Goal: Communication & Community: Share content

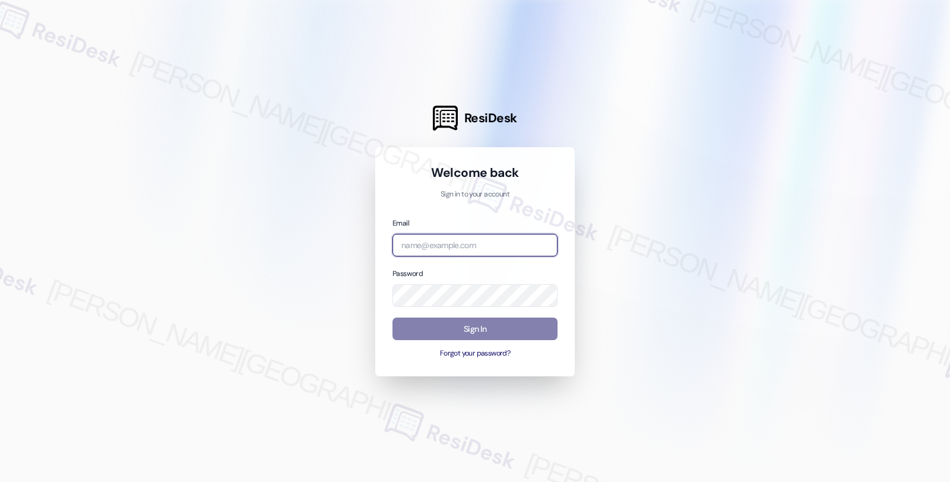
click at [425, 245] on input "email" at bounding box center [474, 245] width 165 height 23
type input "e"
click at [892, 143] on div at bounding box center [475, 241] width 950 height 482
click at [447, 246] on input "res" at bounding box center [474, 245] width 165 height 23
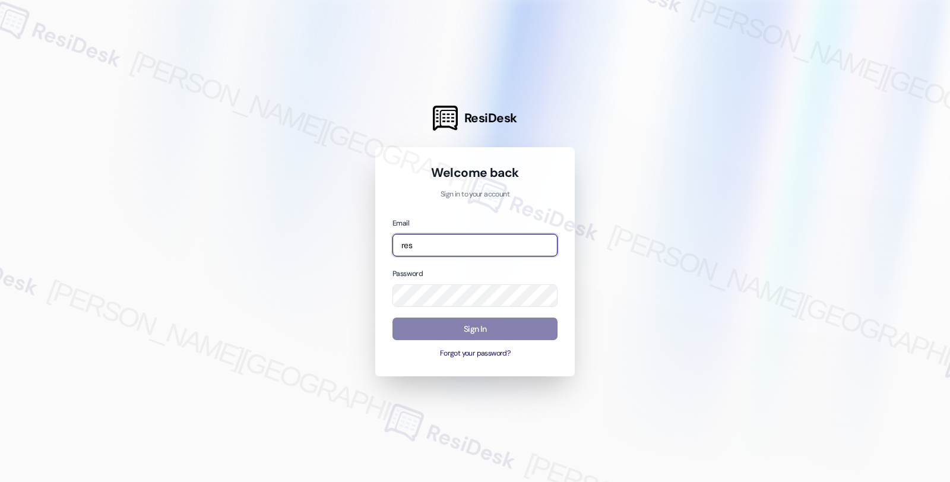
paste input "automated-surveys-res_prop-fides.[PERSON_NAME]@res_[DOMAIN_NAME]"
type input "automated-surveys-res_prop-fides.[PERSON_NAME]@res_[DOMAIN_NAME]"
drag, startPoint x: 654, startPoint y: 331, endPoint x: 642, endPoint y: 324, distance: 14.2
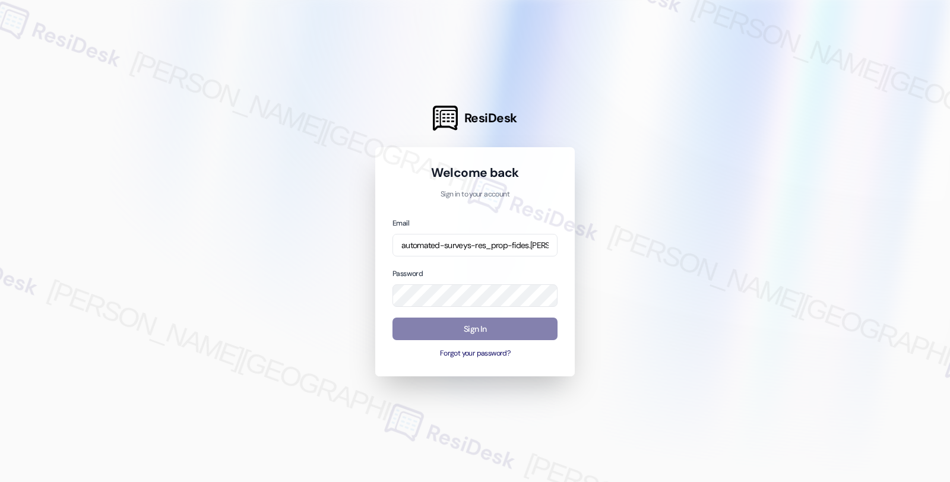
click at [654, 331] on div at bounding box center [475, 241] width 950 height 482
click at [463, 329] on button "Sign In" at bounding box center [474, 329] width 165 height 23
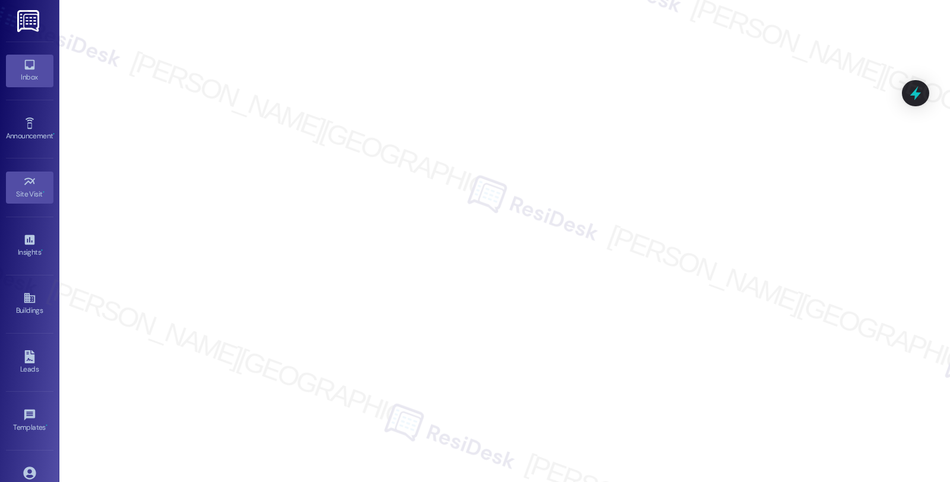
click at [26, 78] on div "Inbox" at bounding box center [29, 77] width 59 height 12
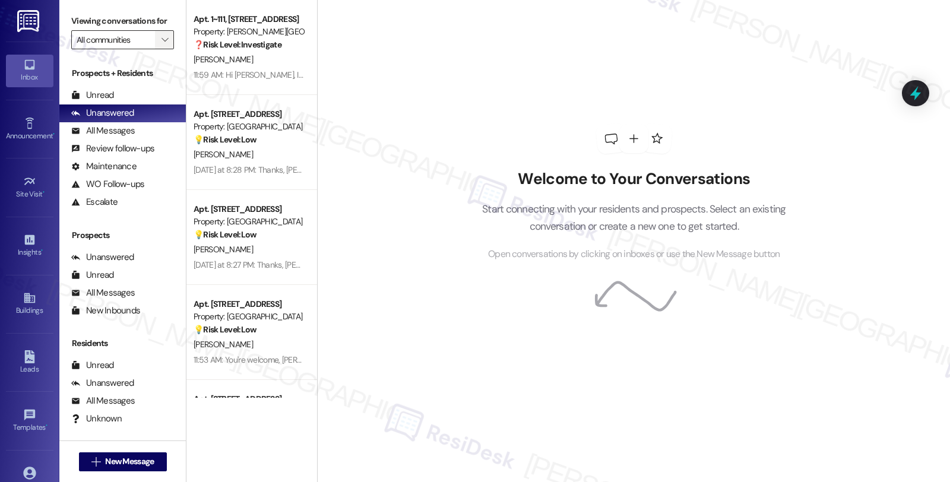
click at [159, 49] on span "" at bounding box center [164, 39] width 11 height 19
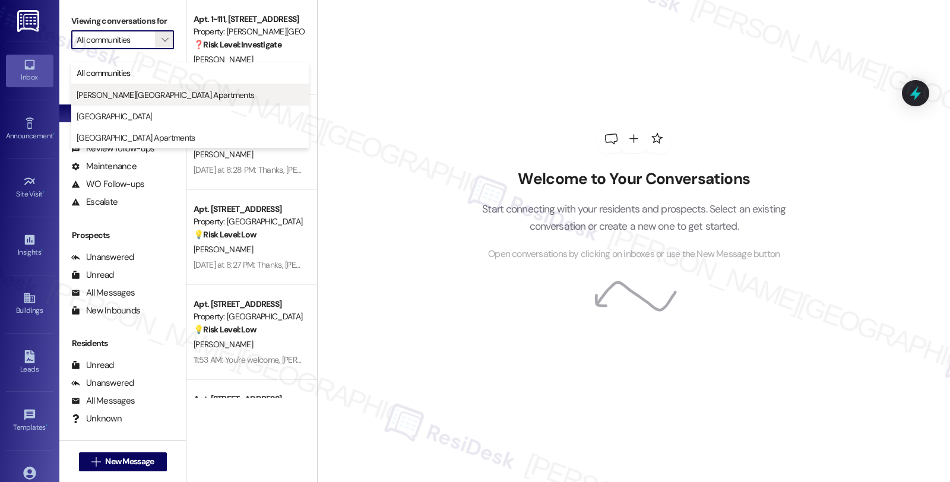
click at [119, 95] on span "[PERSON_NAME][GEOGRAPHIC_DATA] Apartments" at bounding box center [166, 95] width 178 height 12
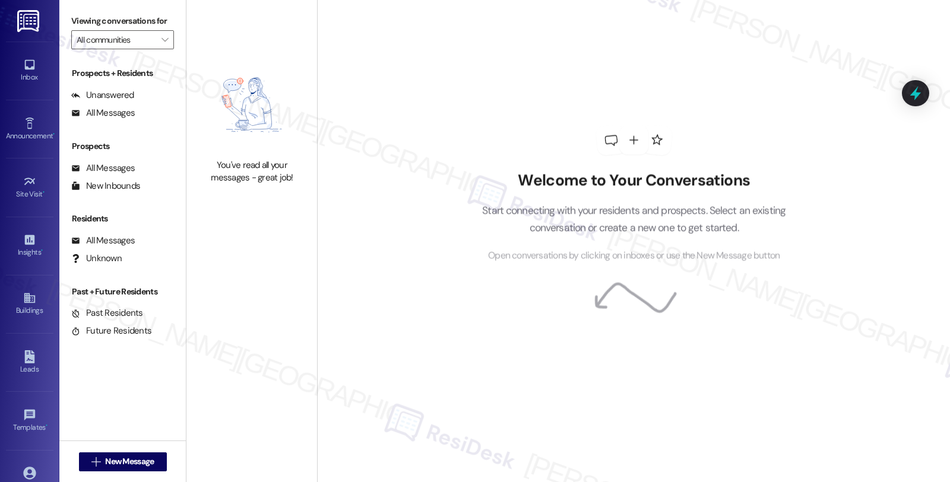
type input "[PERSON_NAME][GEOGRAPHIC_DATA] Apartments"
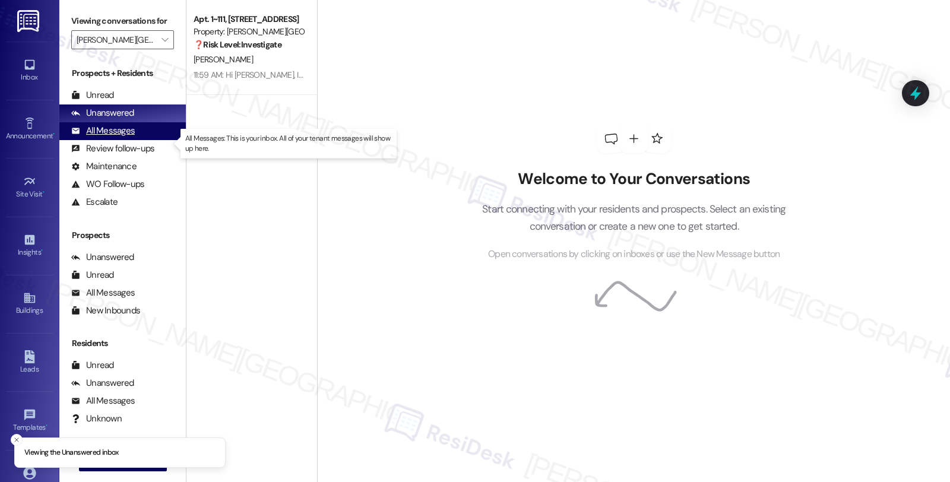
click at [125, 137] on div "All Messages" at bounding box center [103, 131] width 64 height 12
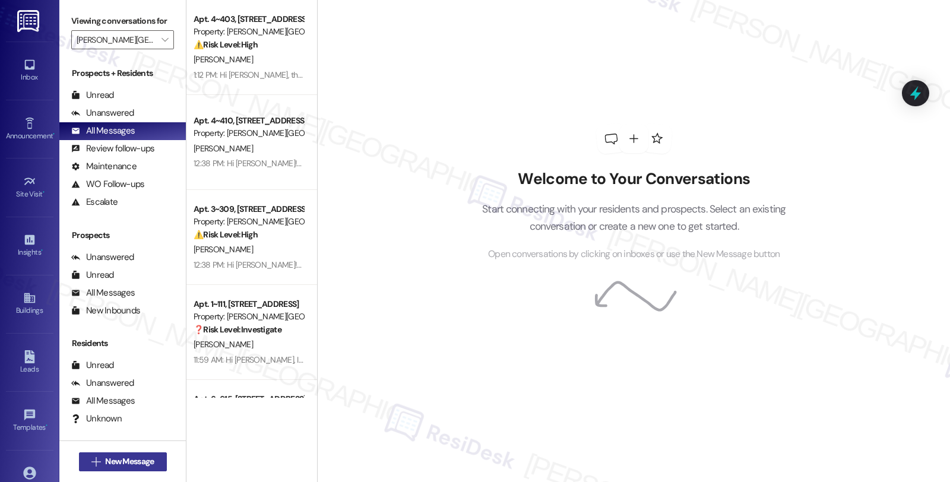
click at [129, 459] on span "New Message" at bounding box center [129, 461] width 49 height 12
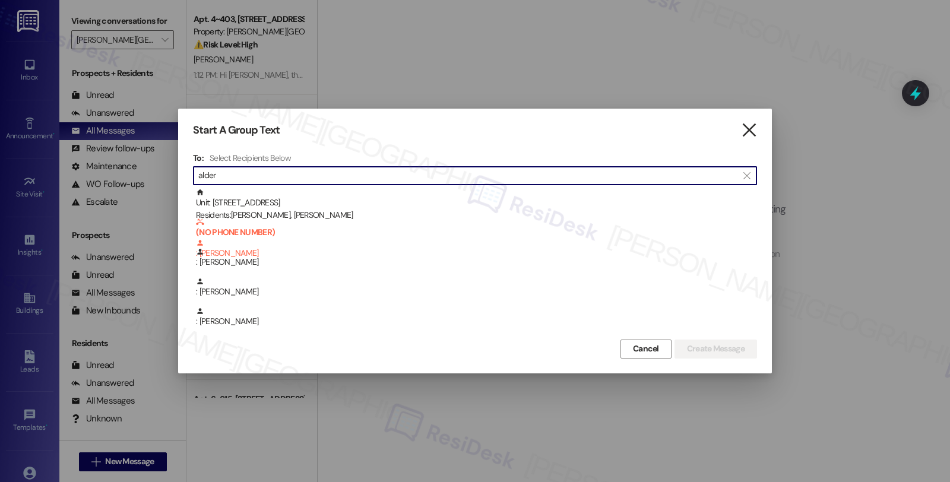
type input "alder"
click at [750, 135] on icon "" at bounding box center [749, 130] width 16 height 12
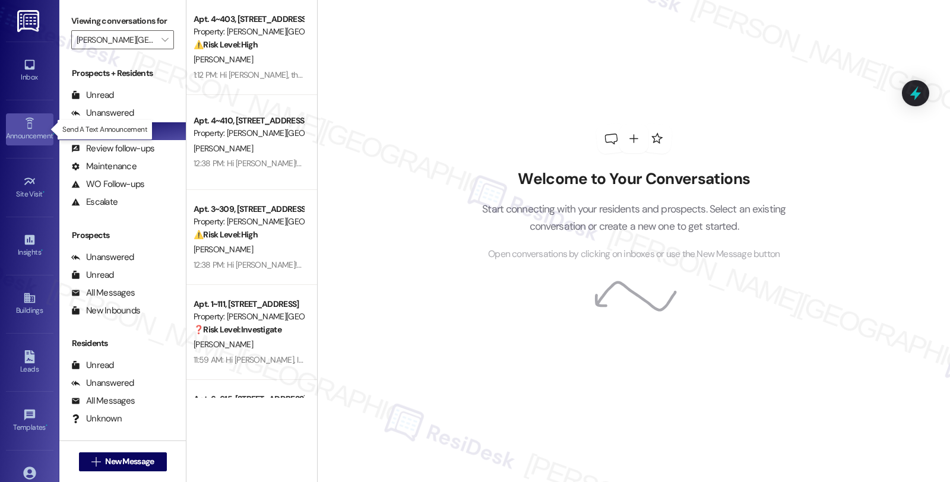
click at [25, 131] on div "Announcement •" at bounding box center [29, 136] width 59 height 12
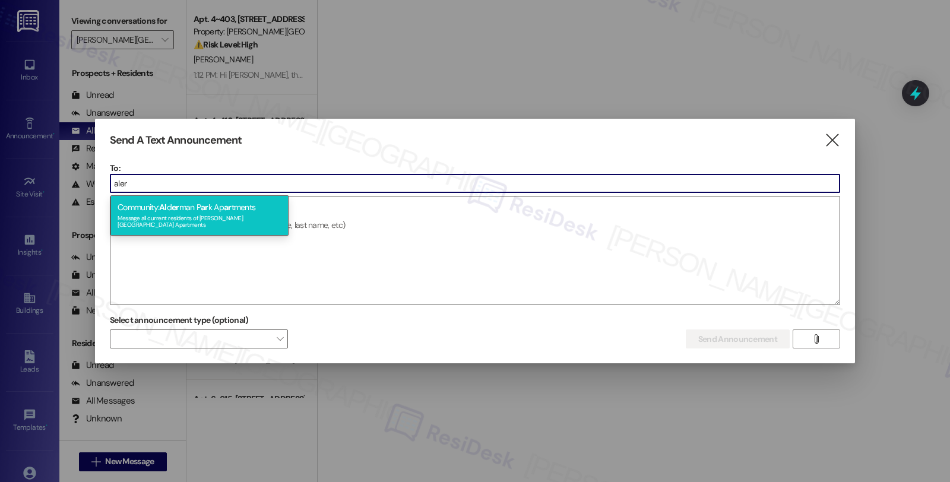
type input "aler"
click at [233, 205] on div "Community: Al d er man P ar k Ap ar tments Message all current residents of [PE…" at bounding box center [199, 215] width 178 height 40
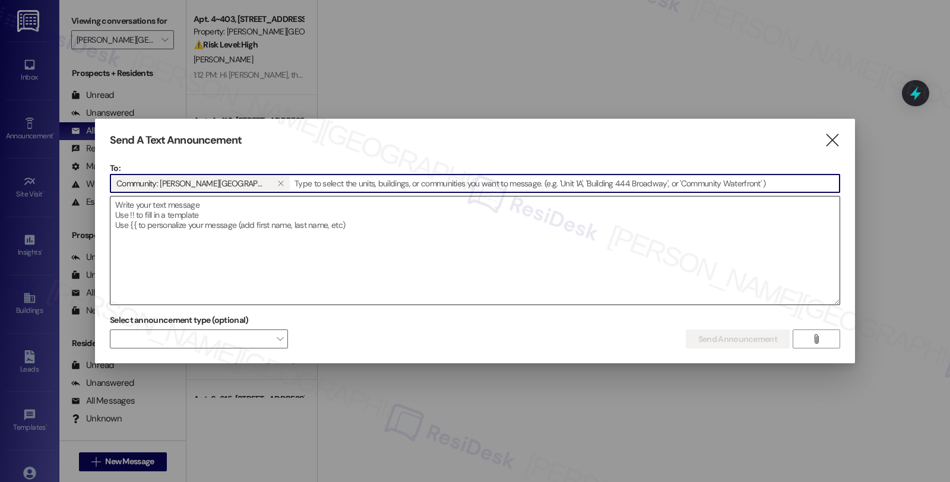
click at [236, 259] on textarea at bounding box center [474, 251] width 729 height 108
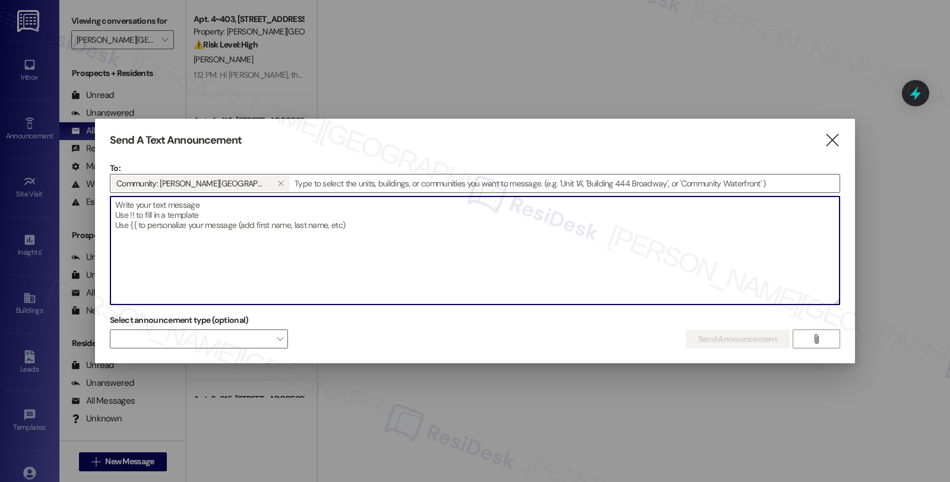
paste textarea "Hi {{first_name}}, the office will be closed in observance of [DATE] and will r…"
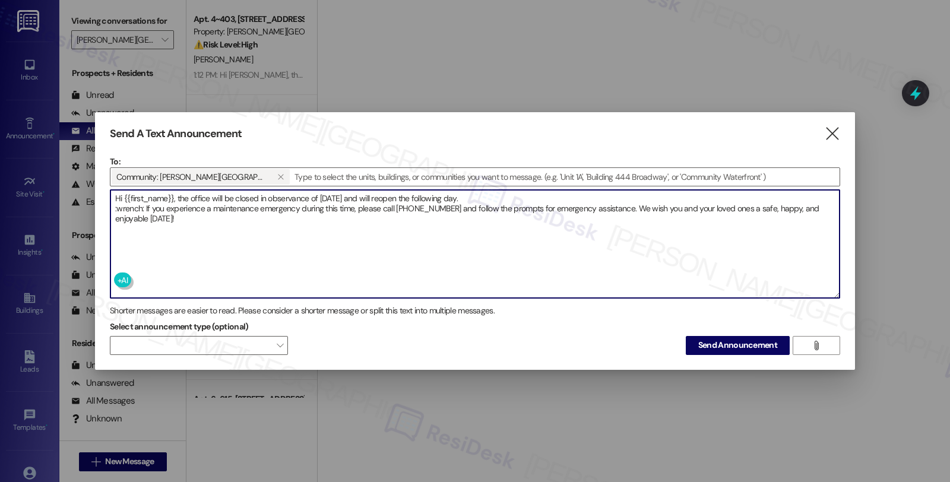
click at [112, 208] on textarea "Hi {{first_name}}, the office will be closed in observance of [DATE] and will r…" at bounding box center [474, 244] width 729 height 108
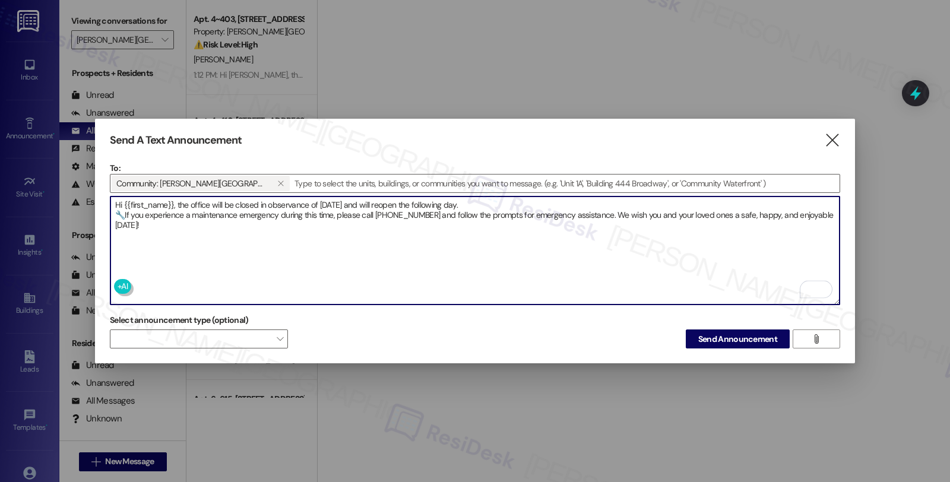
type textarea "Hi {{first_name}}, the office will be closed in observance of [DATE] and will r…"
click at [390, 227] on textarea "Hi {{first_name}}, the office will be closed in observance of [DATE] and will r…" at bounding box center [474, 251] width 729 height 108
click at [709, 333] on span "Send Announcement" at bounding box center [737, 339] width 79 height 12
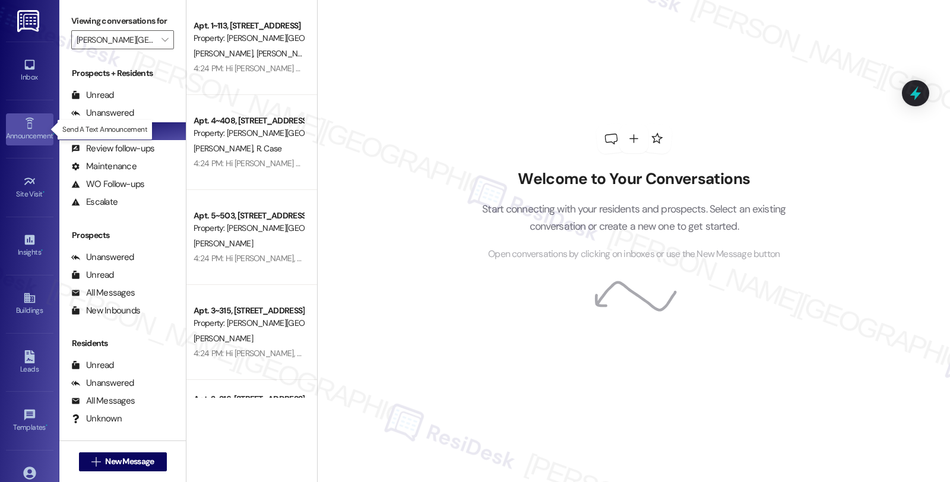
click at [28, 134] on div "Announcement •" at bounding box center [29, 136] width 59 height 12
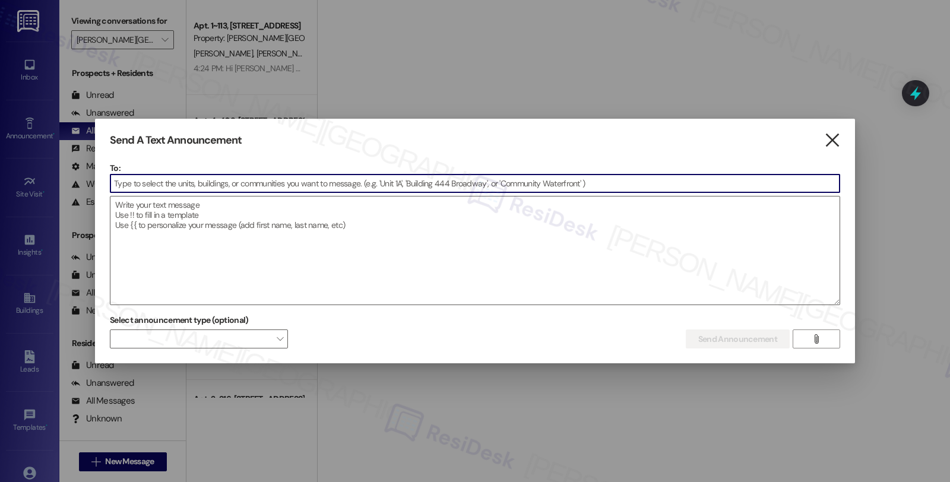
click at [832, 143] on icon "" at bounding box center [832, 140] width 16 height 12
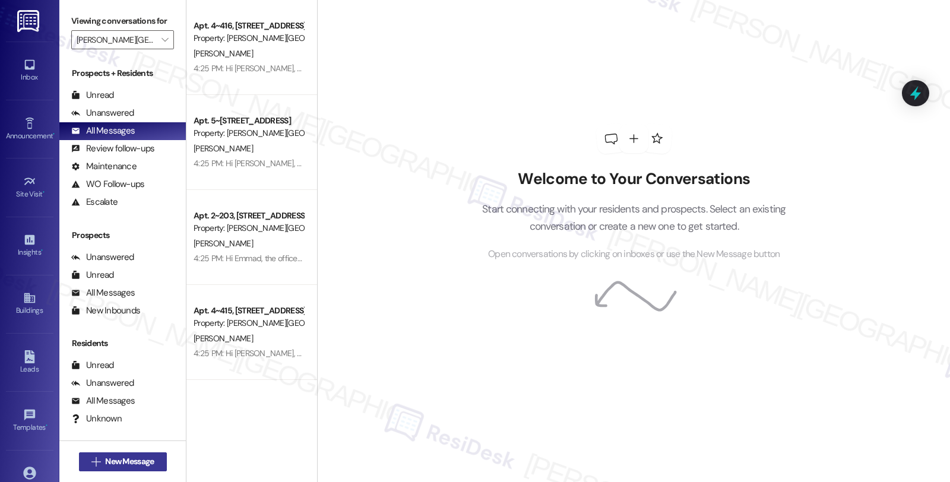
click at [116, 460] on span "New Message" at bounding box center [129, 461] width 49 height 12
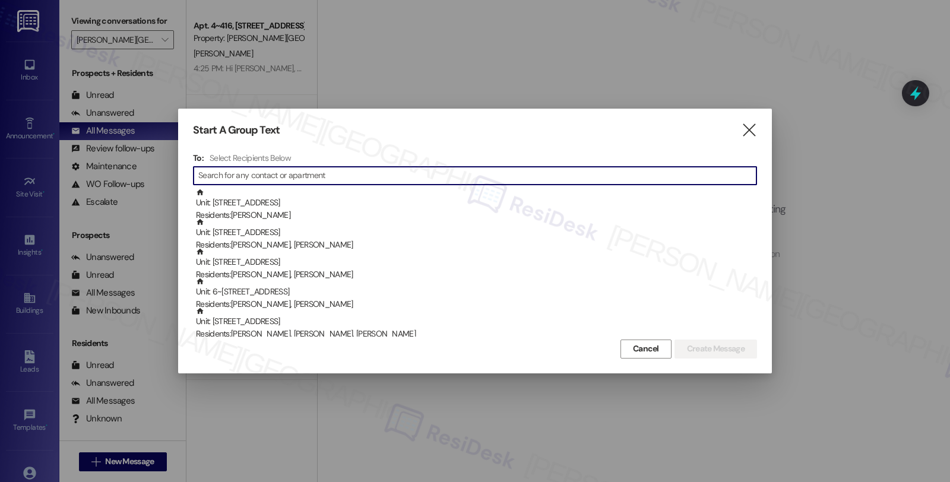
click at [757, 134] on div "Start A Group Text  To: Select Recipients Below  Unit: [STREET_ADDRESS] Resid…" at bounding box center [475, 241] width 594 height 264
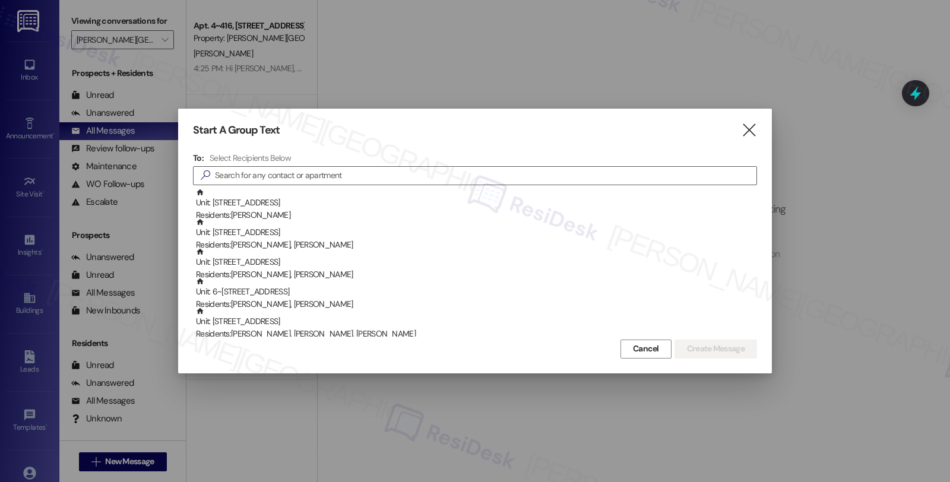
click at [757, 129] on div "Start A Group Text  To: Select Recipients Below  Unit: [STREET_ADDRESS] Resid…" at bounding box center [475, 241] width 594 height 264
click at [751, 128] on icon "" at bounding box center [749, 130] width 16 height 12
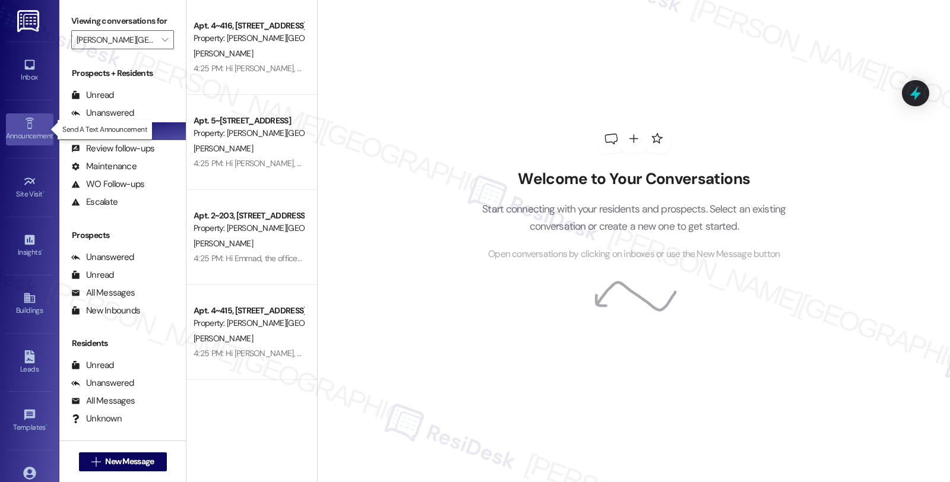
click at [29, 133] on div "Announcement •" at bounding box center [29, 136] width 59 height 12
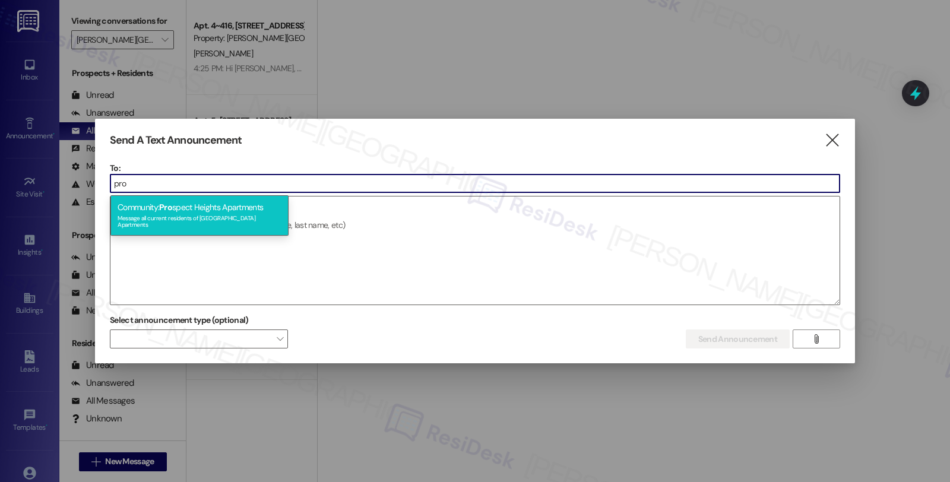
type input "pro"
click at [208, 202] on div "Community: Pro spect Heights Apartments Message all current residents of [GEOGR…" at bounding box center [199, 215] width 178 height 40
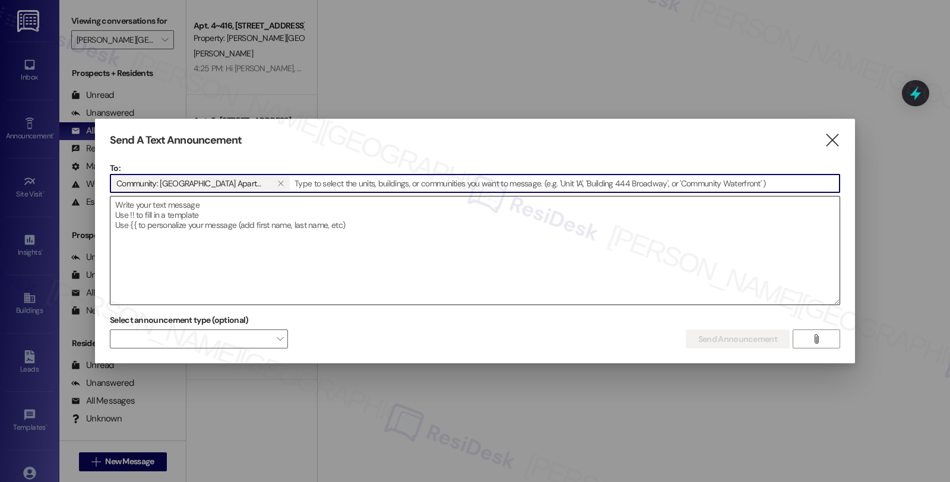
click at [264, 245] on textarea at bounding box center [474, 251] width 729 height 108
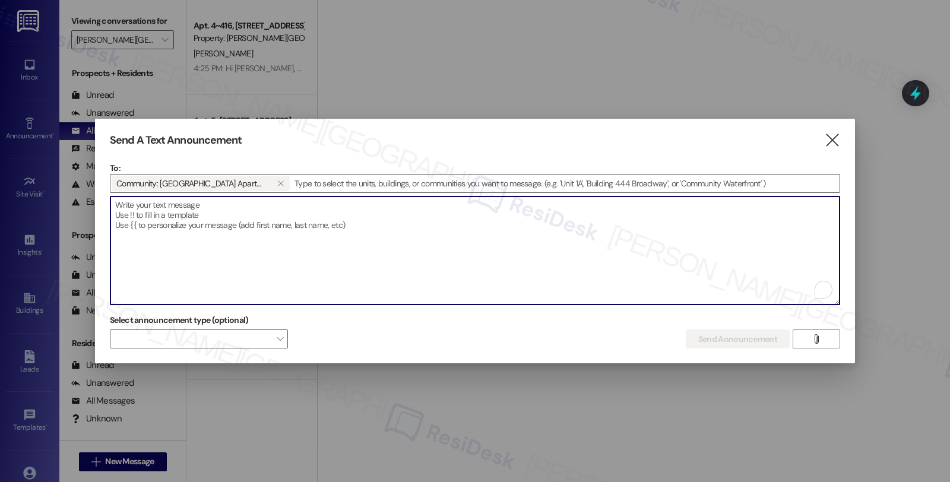
paste textarea "Hi {{first_name}}, the office will be closed in observance of [DATE] and will r…"
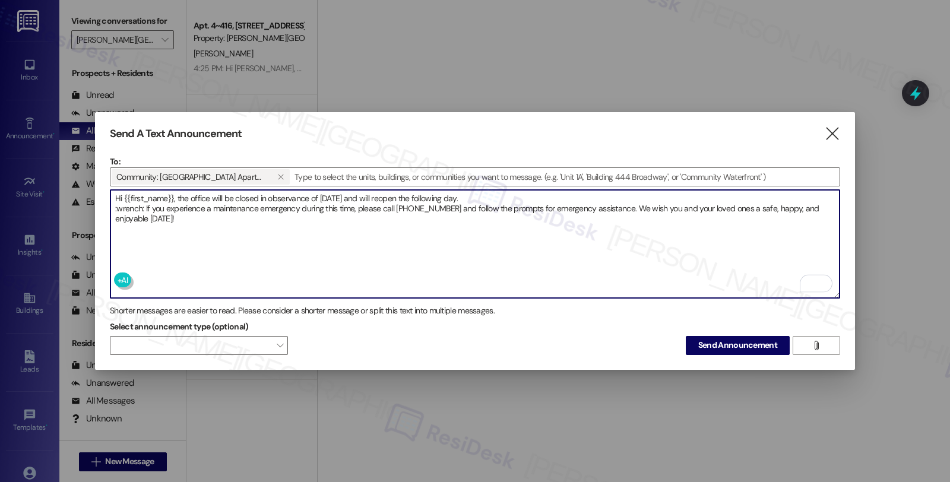
drag, startPoint x: 145, startPoint y: 205, endPoint x: 101, endPoint y: 205, distance: 44.5
click at [101, 205] on div "Send A Text Announcement  To: Community: [GEOGRAPHIC_DATA] Apartments   Drop…" at bounding box center [475, 241] width 760 height 258
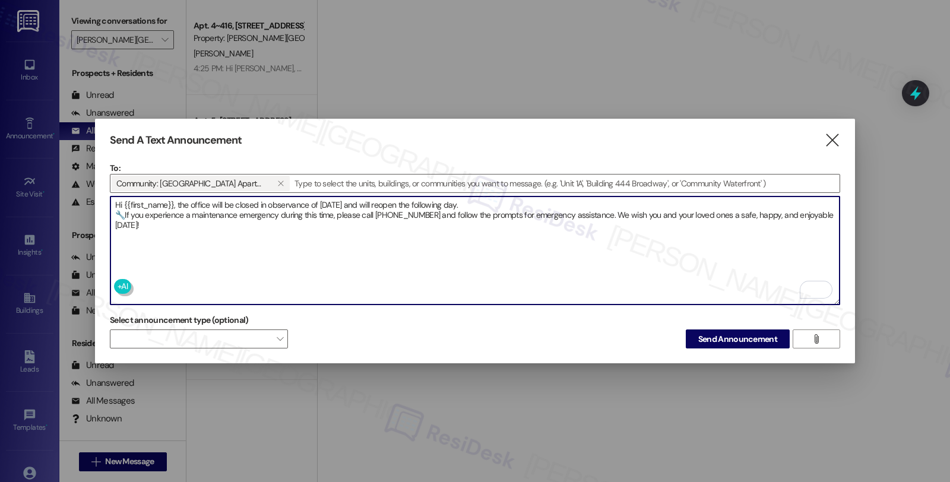
type textarea "Hi {{first_name}}, the office will be closed in observance of [DATE] and will r…"
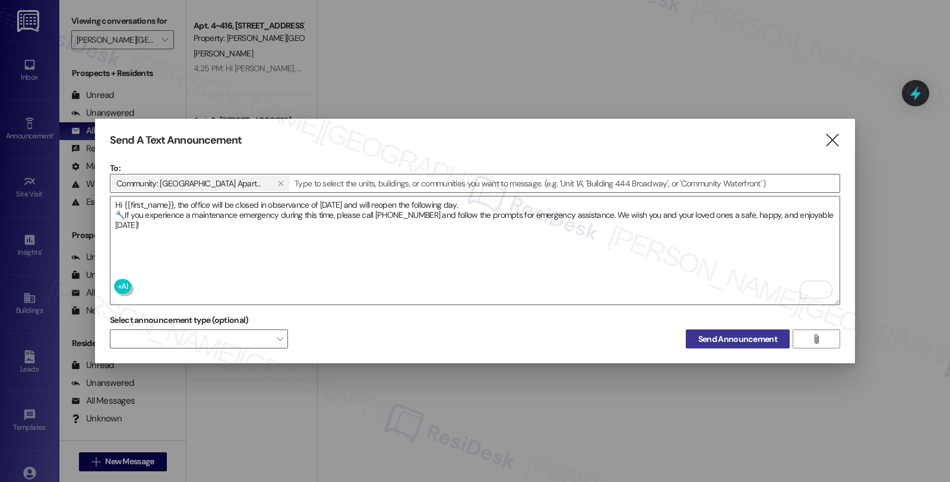
click at [740, 338] on span "Send Announcement" at bounding box center [737, 339] width 79 height 12
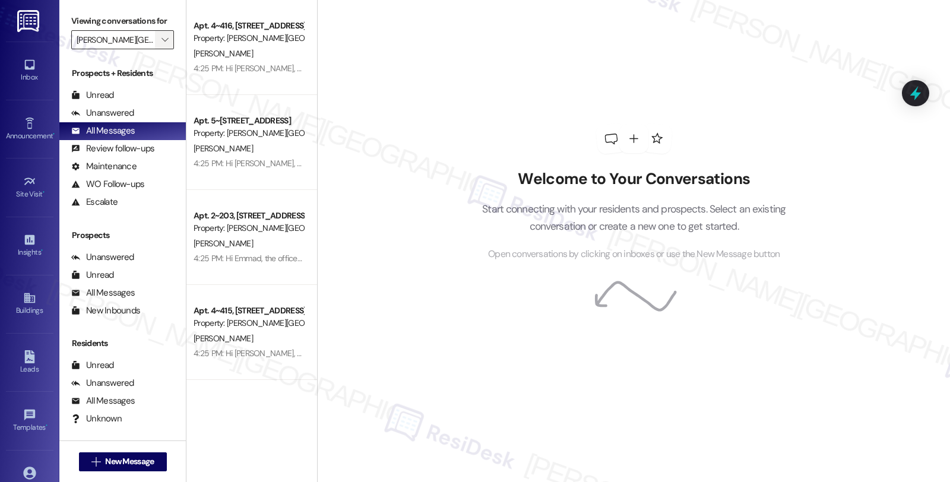
click at [162, 45] on icon "" at bounding box center [165, 40] width 7 height 10
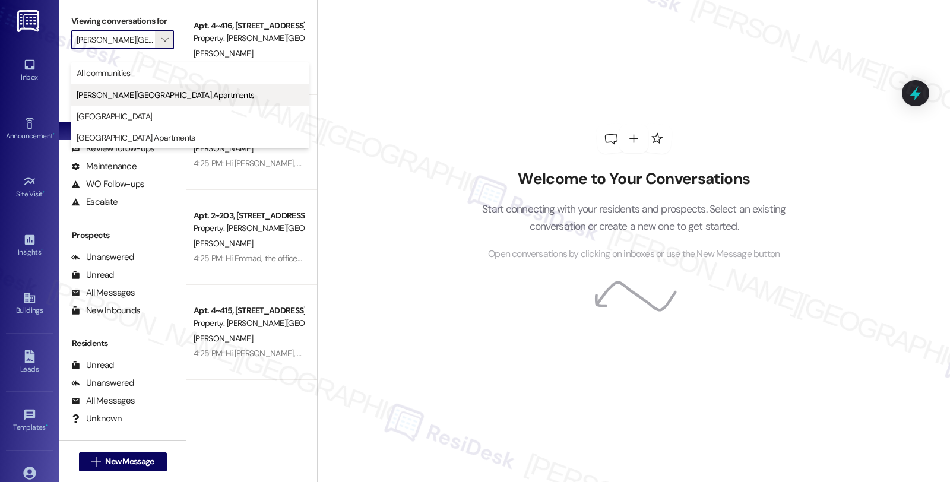
scroll to position [0, 24]
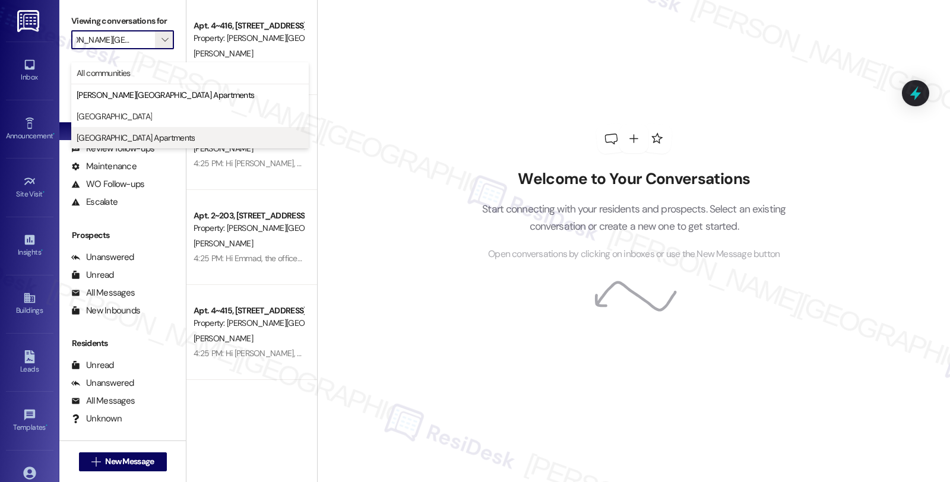
click at [119, 134] on span "[GEOGRAPHIC_DATA] Apartments" at bounding box center [136, 138] width 118 height 12
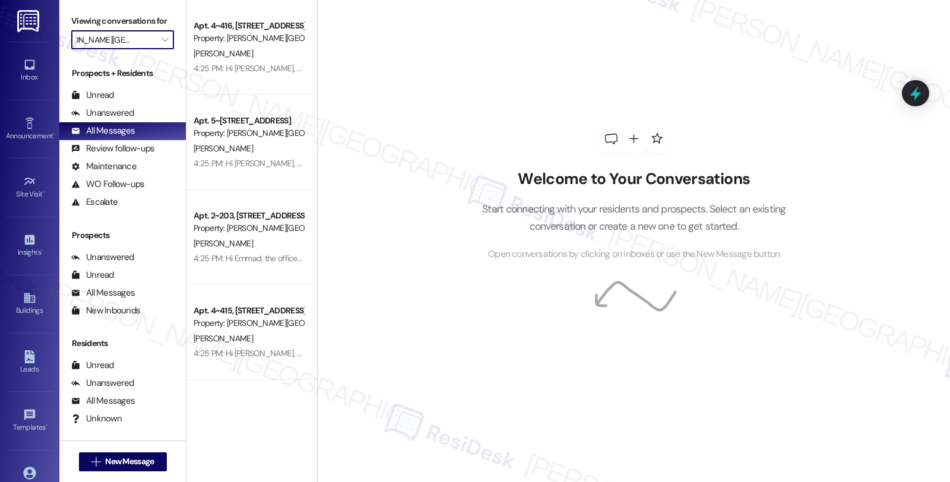
type input "[GEOGRAPHIC_DATA] Apartments"
click at [33, 300] on icon at bounding box center [29, 298] width 13 height 13
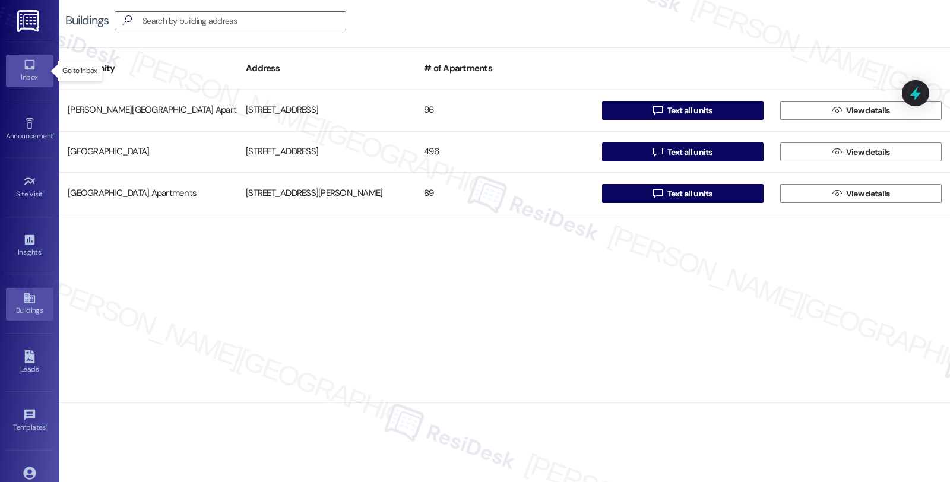
click at [28, 62] on icon at bounding box center [29, 64] width 13 height 13
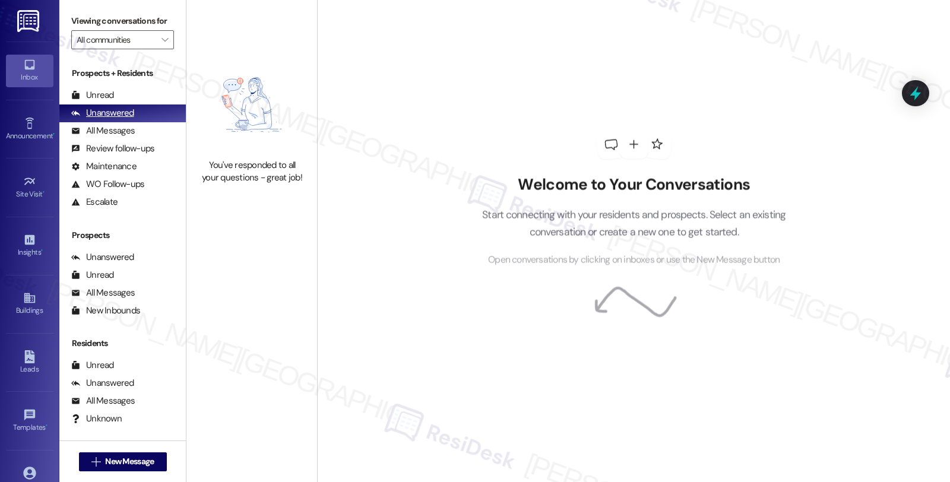
click at [120, 119] on div "Unanswered" at bounding box center [102, 113] width 63 height 12
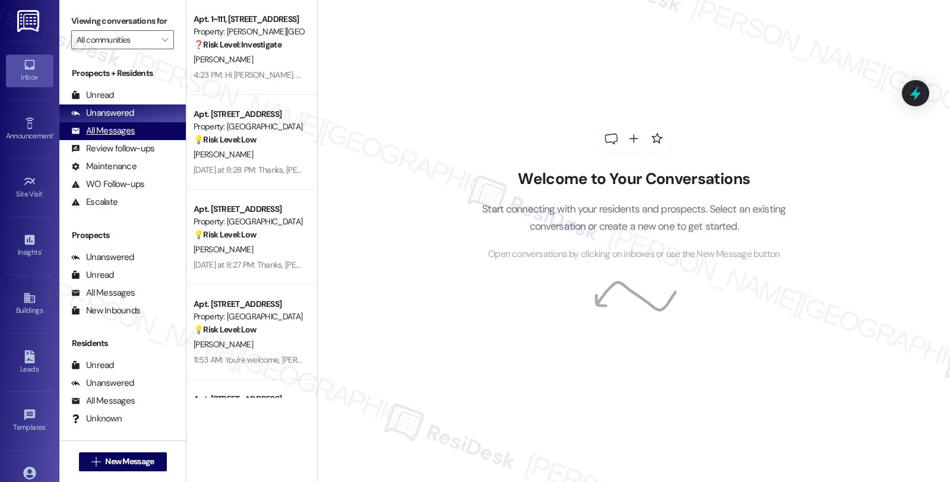
click at [119, 137] on div "All Messages" at bounding box center [103, 131] width 64 height 12
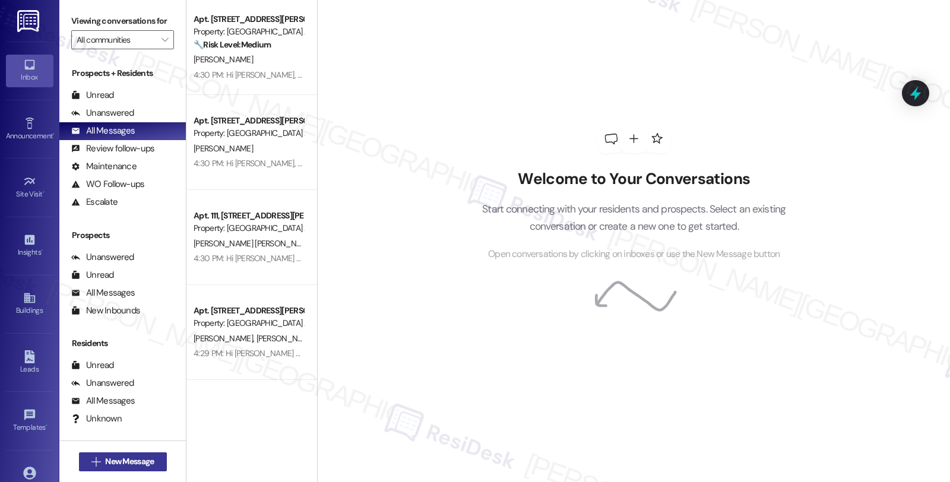
click at [152, 464] on span "New Message" at bounding box center [129, 461] width 53 height 12
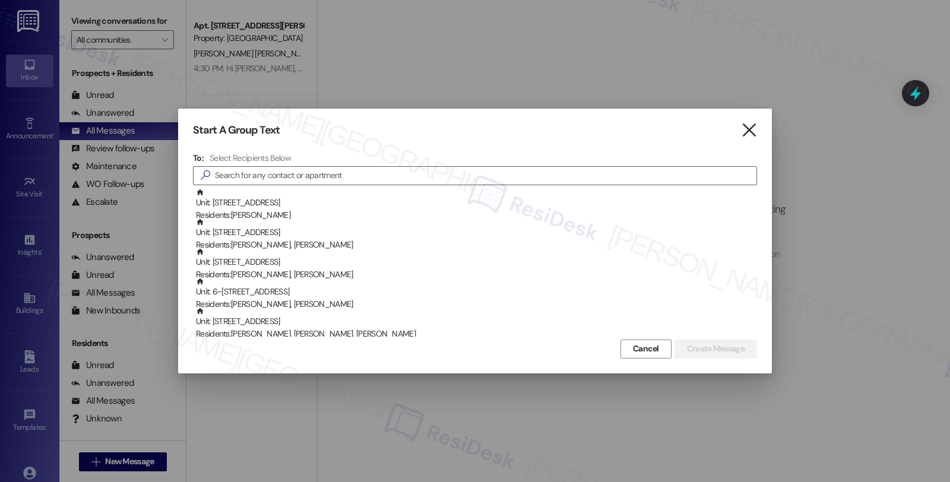
click at [745, 129] on icon "" at bounding box center [749, 130] width 16 height 12
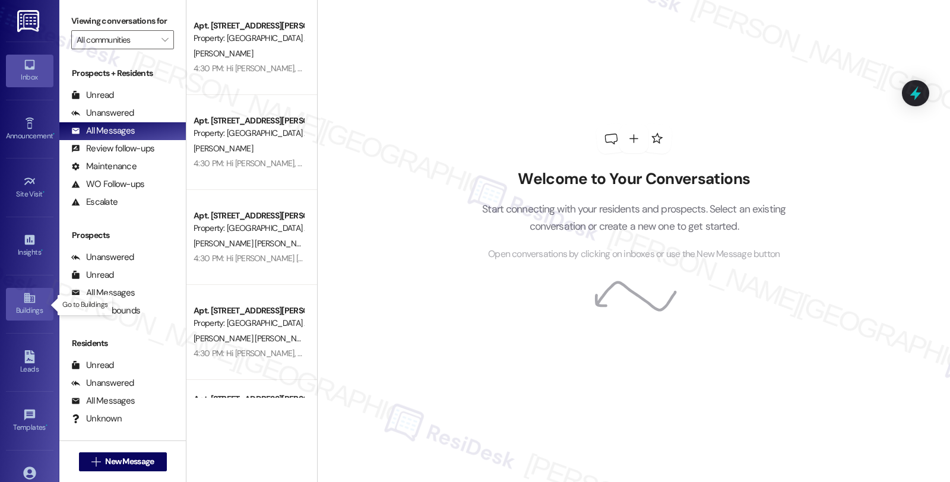
click at [33, 297] on icon at bounding box center [29, 298] width 13 height 13
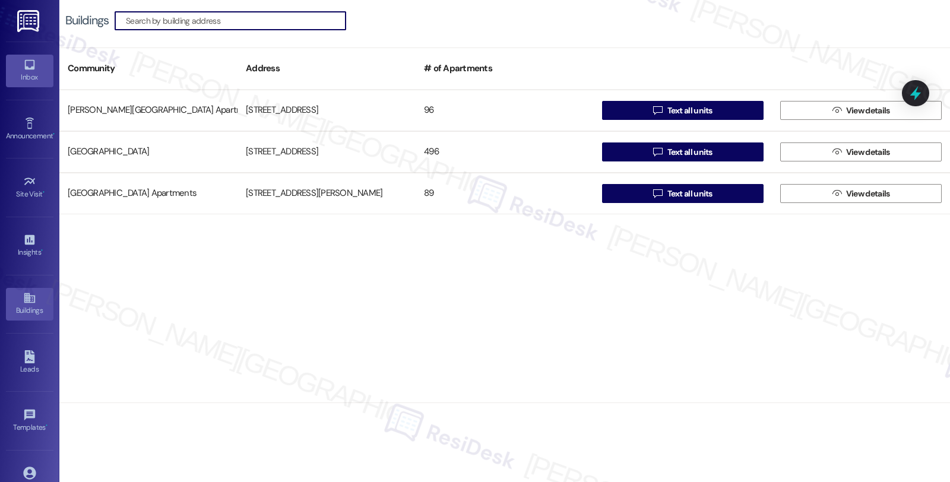
click at [26, 75] on div "Inbox" at bounding box center [29, 77] width 59 height 12
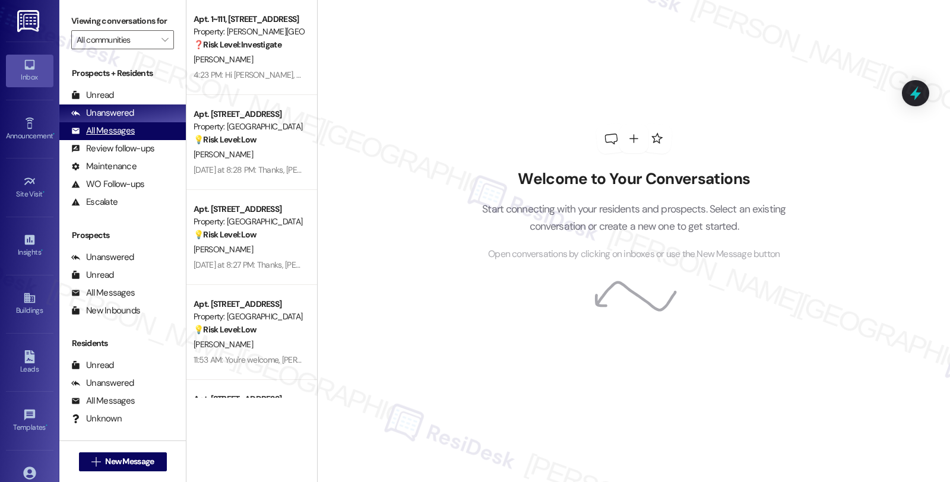
click at [128, 137] on div "All Messages" at bounding box center [103, 131] width 64 height 12
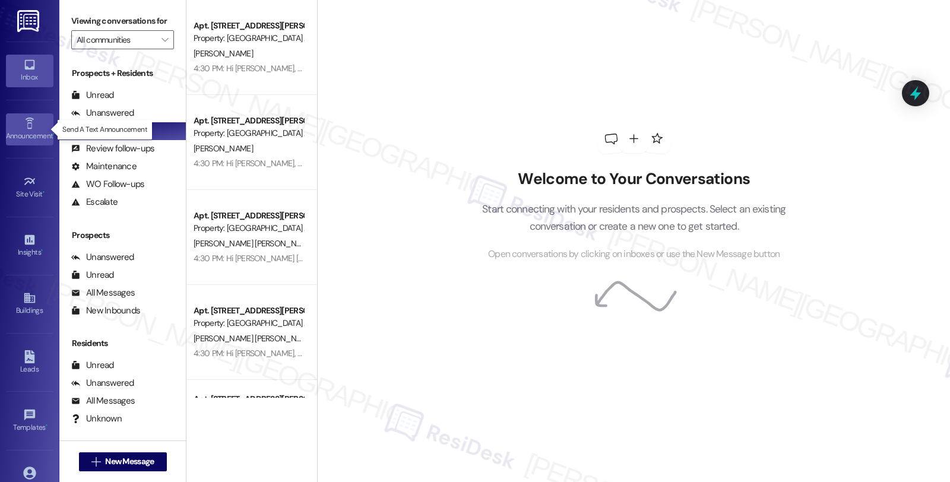
click at [38, 128] on link "Announcement •" at bounding box center [30, 129] width 48 height 32
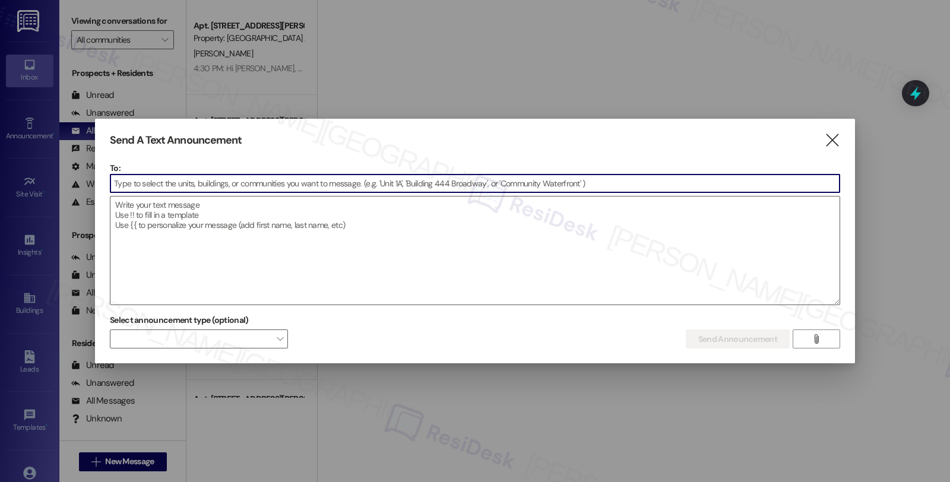
drag, startPoint x: 333, startPoint y: 186, endPoint x: 328, endPoint y: 181, distance: 6.3
click at [333, 186] on input at bounding box center [474, 184] width 729 height 18
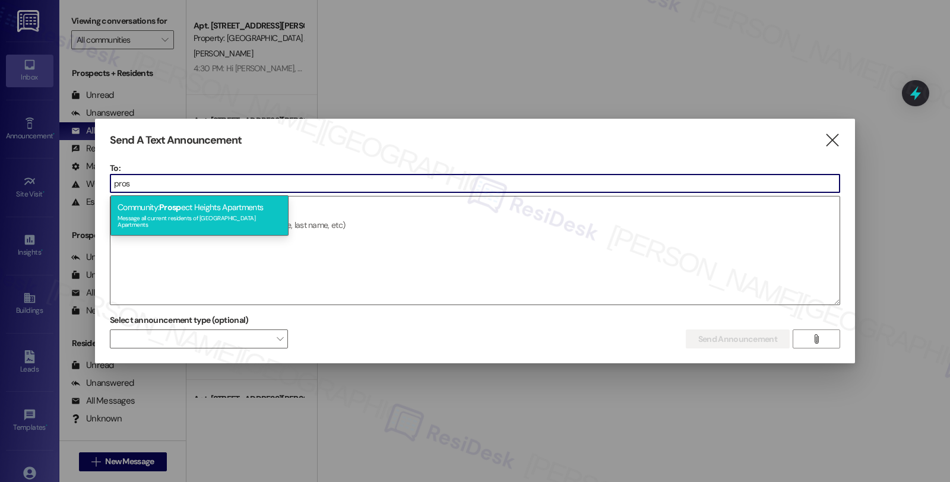
type input "pros"
click at [215, 213] on div "Message all current residents of [GEOGRAPHIC_DATA] Apartments" at bounding box center [200, 220] width 164 height 17
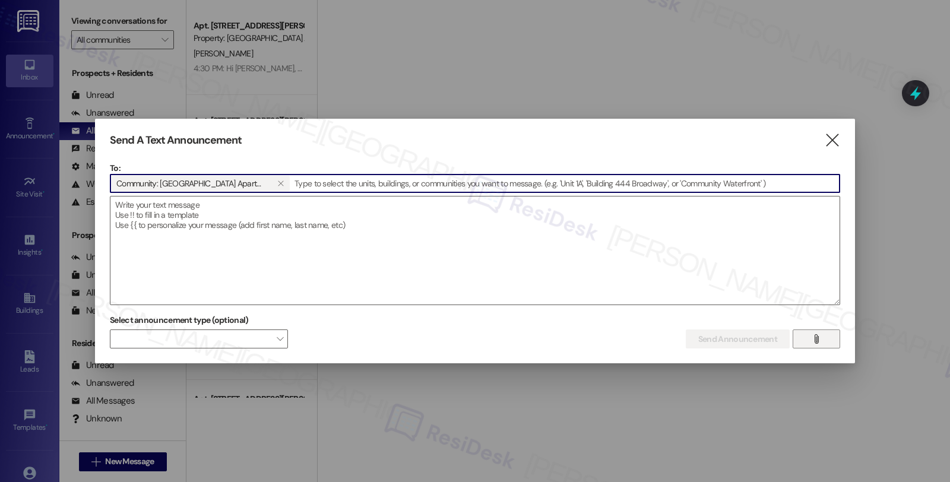
click at [820, 338] on icon "" at bounding box center [816, 339] width 9 height 10
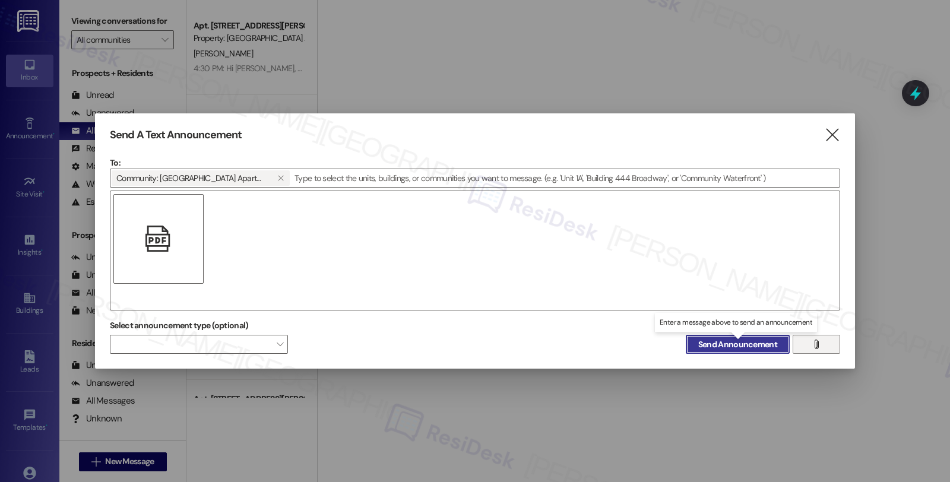
click at [721, 338] on span "Send Announcement" at bounding box center [737, 344] width 79 height 12
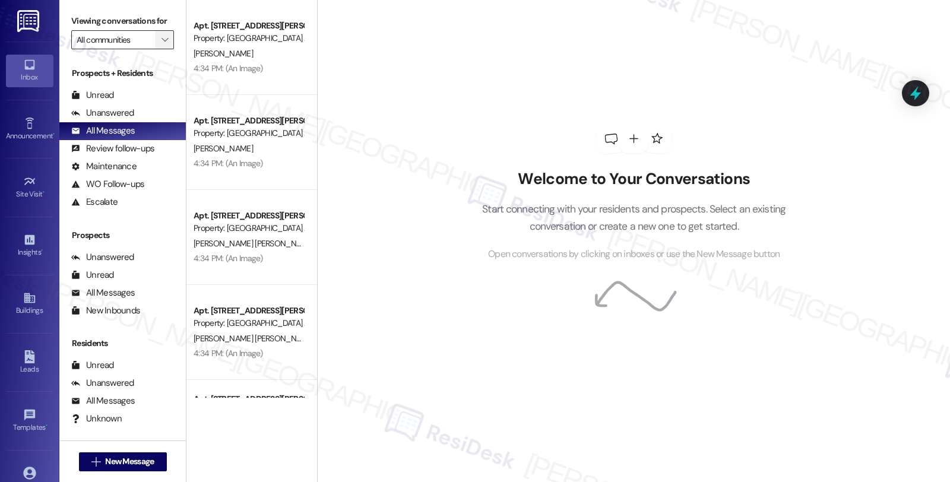
click at [162, 49] on span "" at bounding box center [164, 39] width 11 height 19
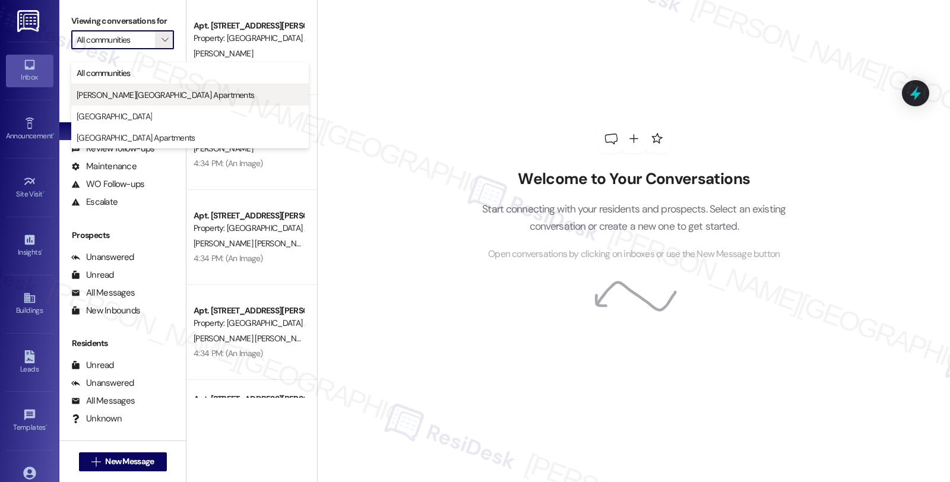
click at [125, 102] on button "[PERSON_NAME][GEOGRAPHIC_DATA] Apartments" at bounding box center [190, 94] width 238 height 21
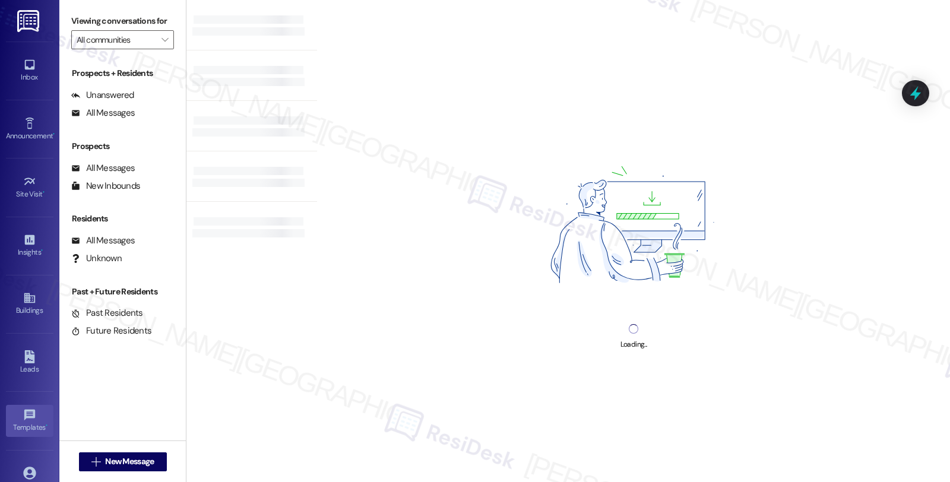
type input "[PERSON_NAME][GEOGRAPHIC_DATA] Apartments"
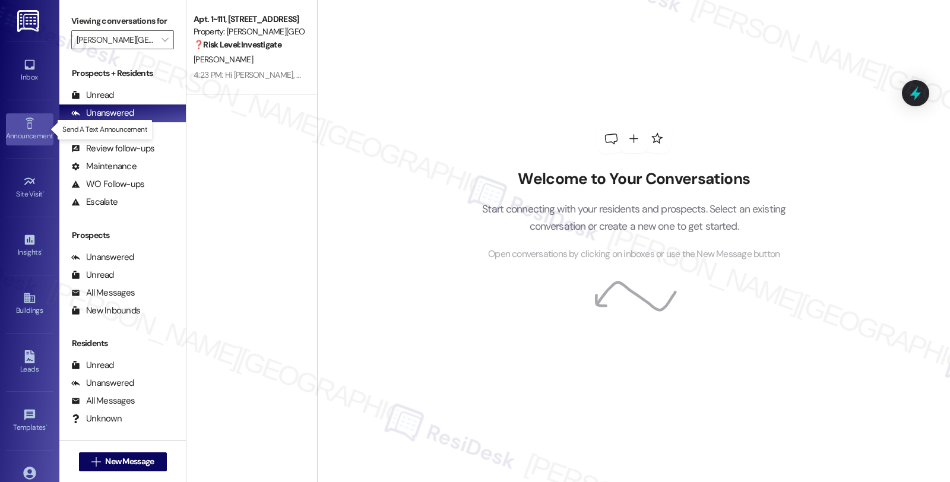
click at [27, 134] on div "Announcement •" at bounding box center [29, 136] width 59 height 12
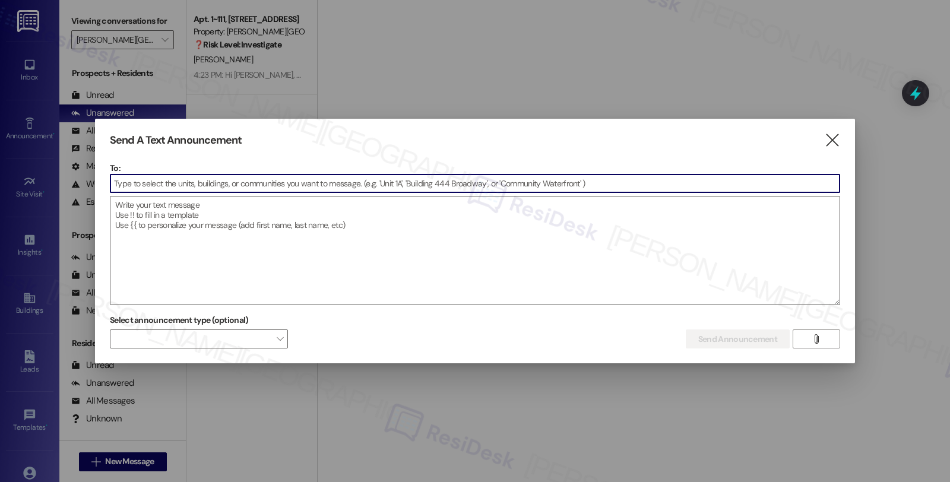
click at [338, 189] on input at bounding box center [474, 184] width 729 height 18
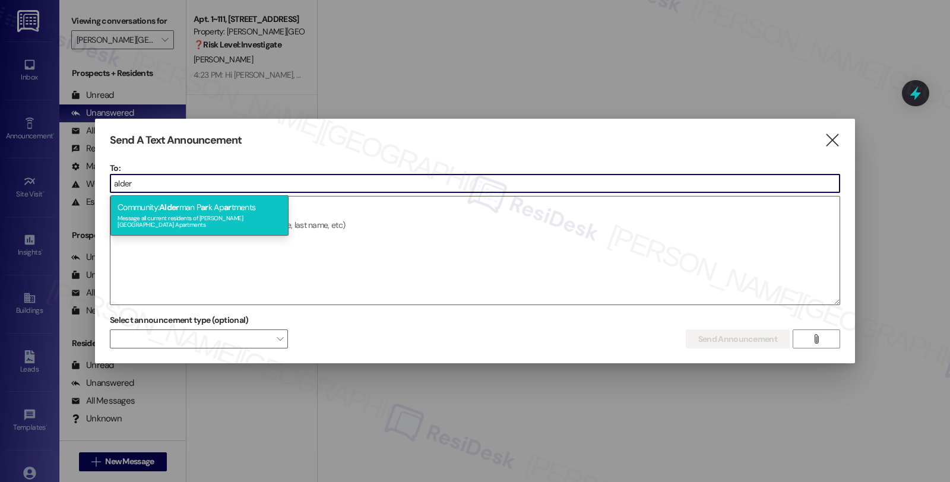
type input "alder"
click at [244, 208] on div "Community: Alder man P ar k Ap ar tments Message all current residents of [PERS…" at bounding box center [199, 215] width 178 height 40
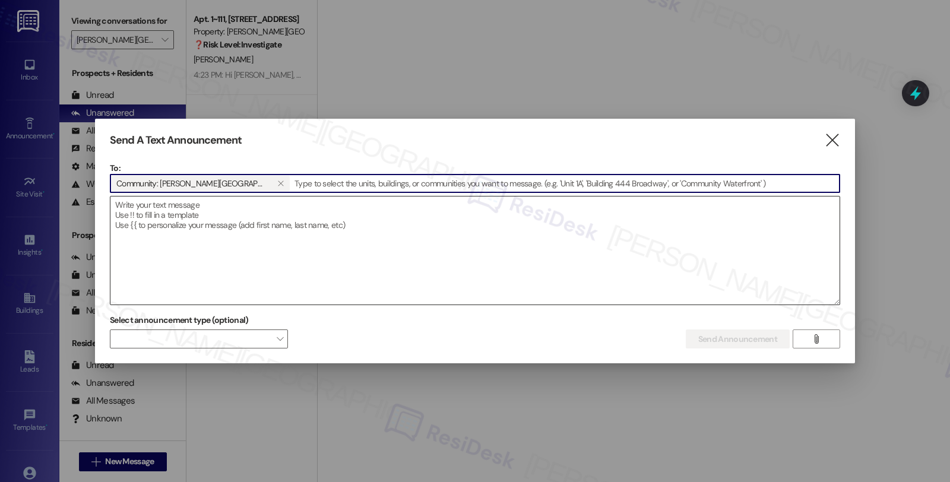
click at [386, 235] on textarea at bounding box center [474, 251] width 729 height 108
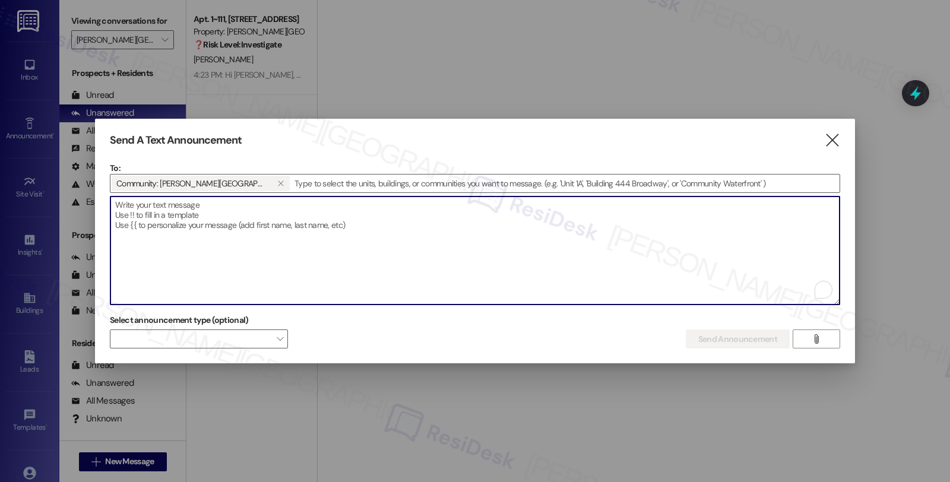
paste textarea "Hi {first_name}}, The pool is officially open! :tada: Please note that our offi…"
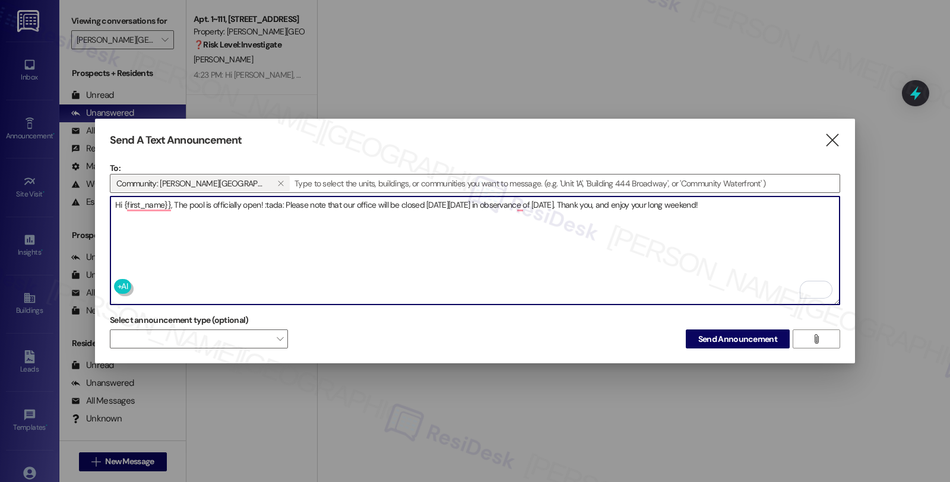
drag, startPoint x: 262, startPoint y: 201, endPoint x: 285, endPoint y: 200, distance: 22.6
click at [285, 200] on textarea "Hi {first_name}}, The pool is officially open! :tada: Please note that our offi…" at bounding box center [474, 251] width 729 height 108
drag, startPoint x: 768, startPoint y: 202, endPoint x: 83, endPoint y: 204, distance: 684.6
click at [83, 204] on div "Send A Text Announcement  To: Community: [PERSON_NAME][GEOGRAPHIC_DATA] Apartm…" at bounding box center [475, 241] width 950 height 482
click at [176, 202] on textarea "Hi {first_name}}, The pool is officially open!🎉Please note that our office will…" at bounding box center [474, 251] width 729 height 108
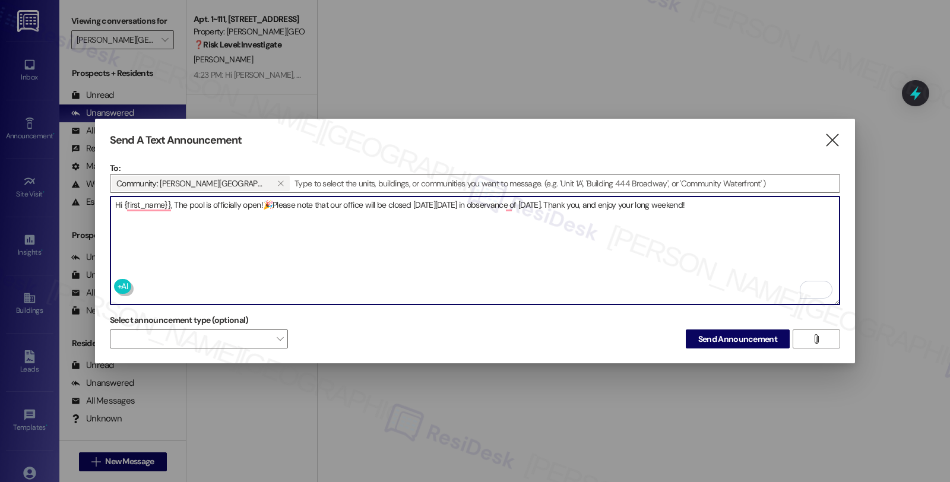
click at [174, 200] on textarea "Hi {first_name}}, The pool is officially open!🎉Please note that our office will…" at bounding box center [474, 251] width 729 height 108
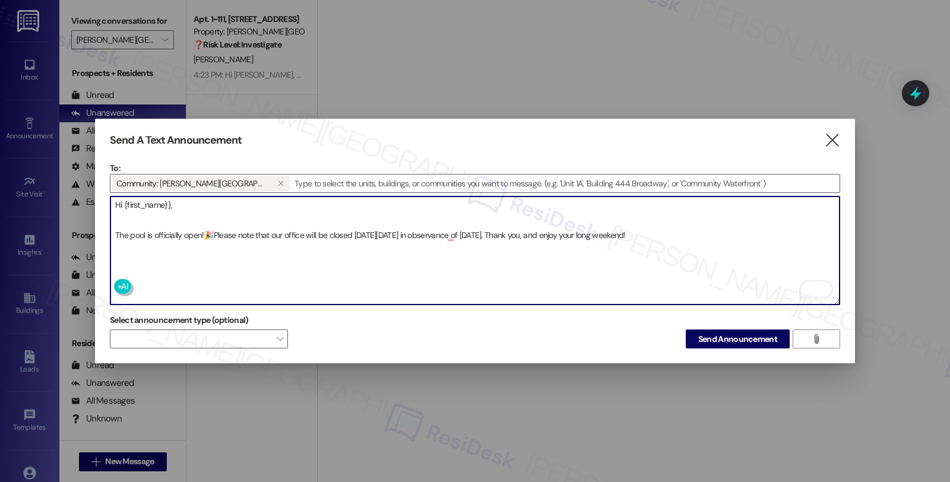
click at [226, 218] on textarea "Hi {first_name}}, The pool is officially open!🎉Please note that our office will…" at bounding box center [474, 251] width 729 height 108
click at [222, 210] on textarea "Hi {first_name}}, The pool is officially open!🎉Please note that our office will…" at bounding box center [474, 251] width 729 height 108
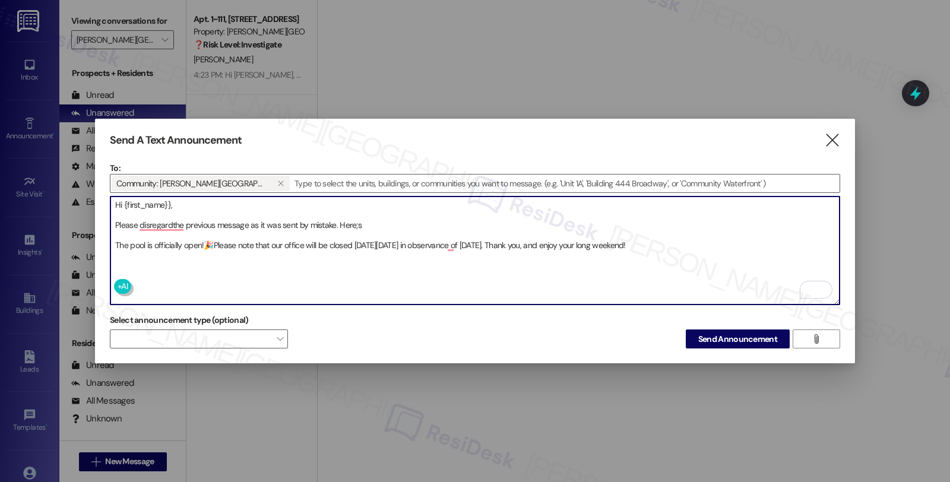
click at [282, 270] on textarea "Hi {first_name}}, Please disregardthe previous message as it was sent by mistak…" at bounding box center [474, 251] width 729 height 108
paste textarea "Please disregard the previous message. Here's the updated one: The pool is offi…"
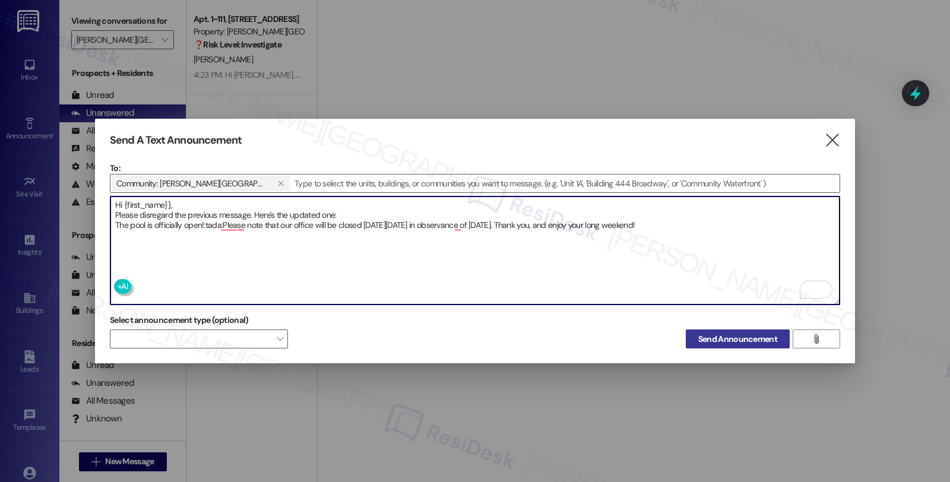
type textarea "Hi {first_name}}, Please disregard the previous message. Here's the updated one…"
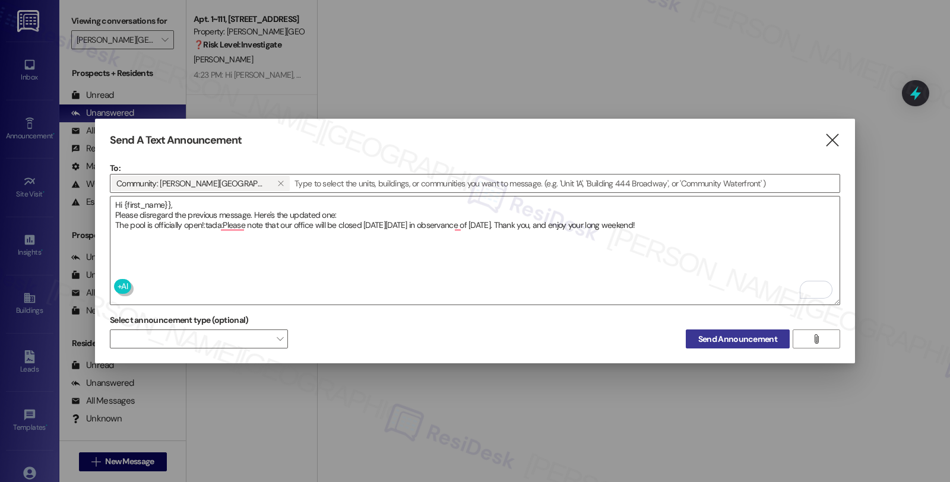
click at [710, 333] on span "Send Announcement" at bounding box center [737, 339] width 79 height 12
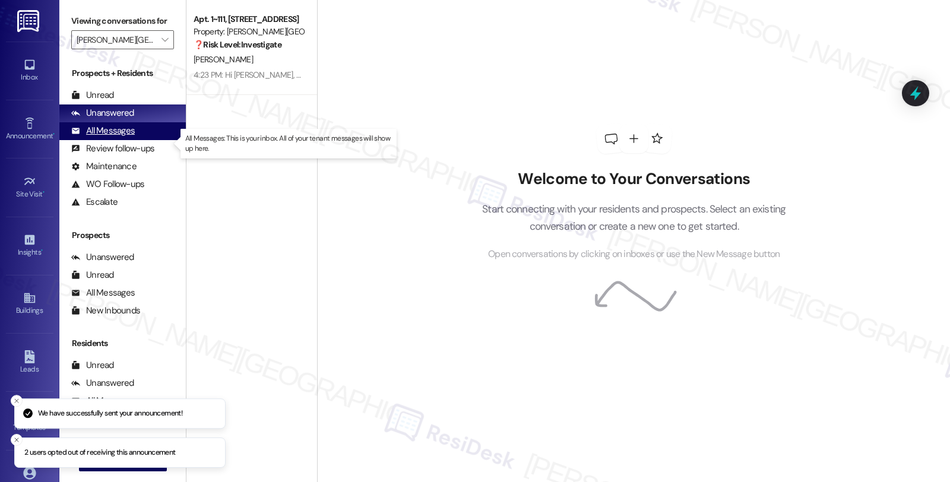
click at [95, 137] on div "All Messages" at bounding box center [103, 131] width 64 height 12
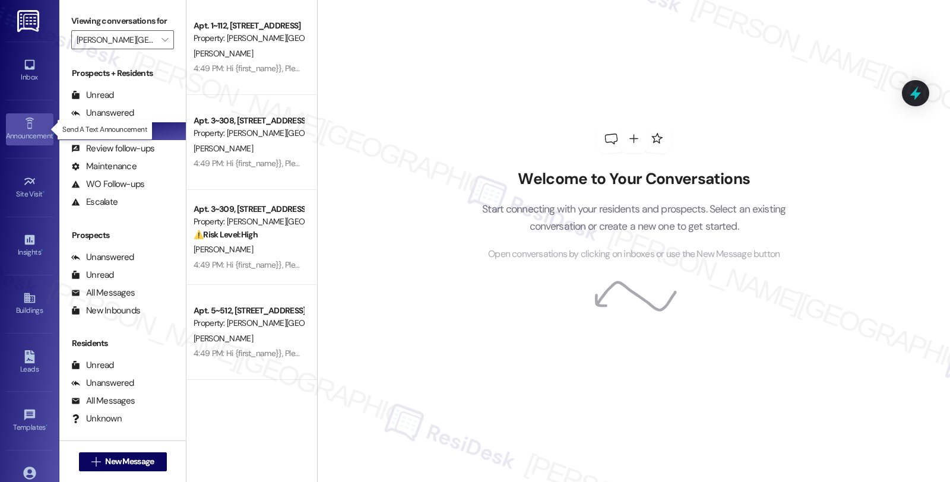
click at [27, 126] on icon at bounding box center [29, 123] width 13 height 13
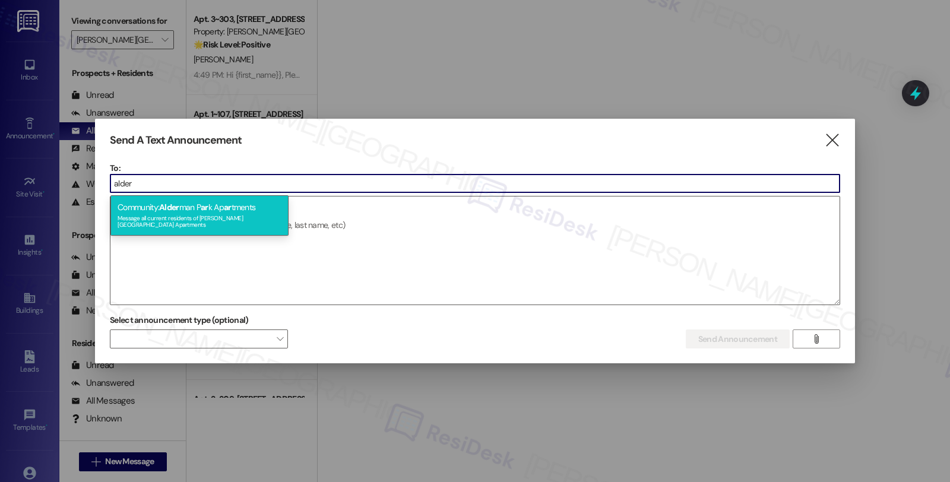
type input "alder"
click at [235, 204] on div "Community: Alder man P ar k Ap ar tments Message all current residents of [PERS…" at bounding box center [199, 215] width 178 height 40
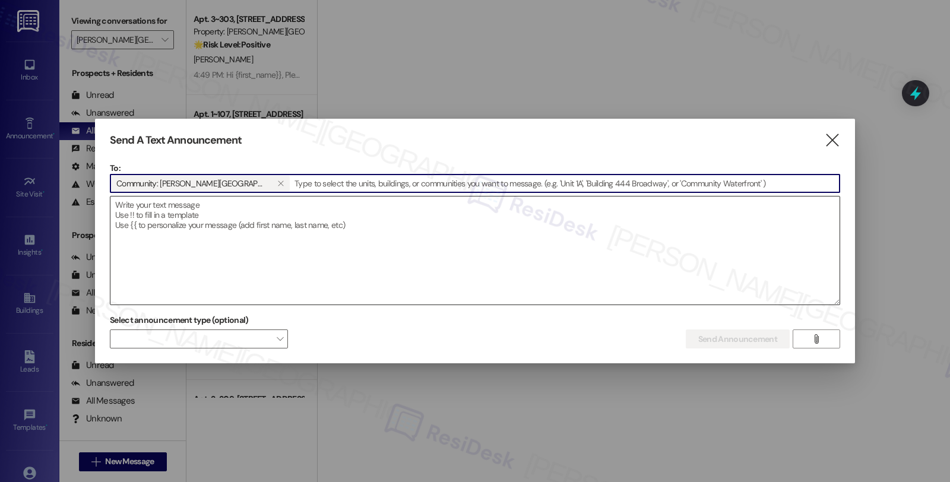
click at [280, 223] on textarea at bounding box center [474, 251] width 729 height 108
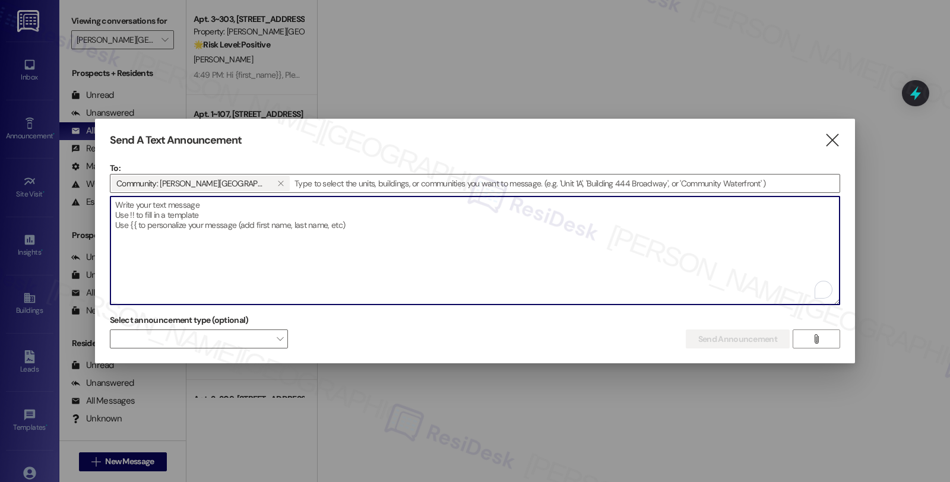
paste textarea "Hi {first_name}}, Please disregard the previous message. Here's the updated one…"
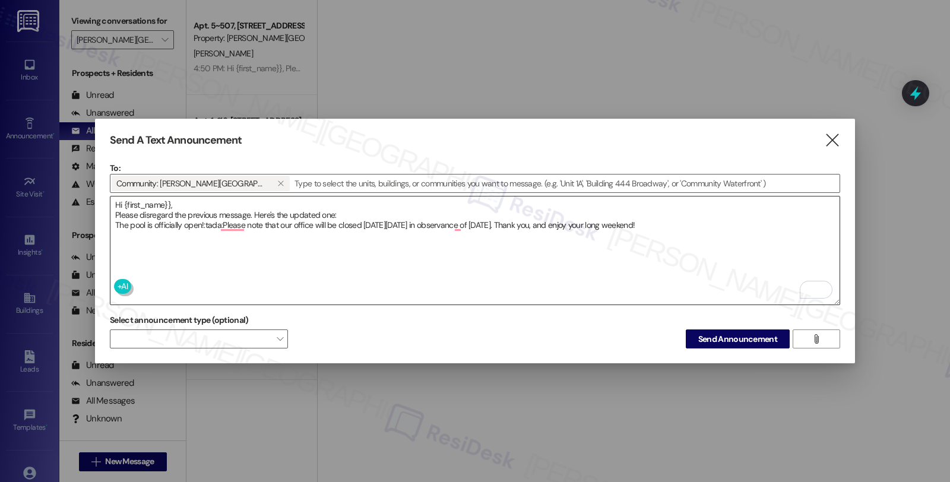
click at [760, 242] on textarea "Hi {first_name}}, Please disregard the previous message. Here's the updated one…" at bounding box center [474, 251] width 729 height 108
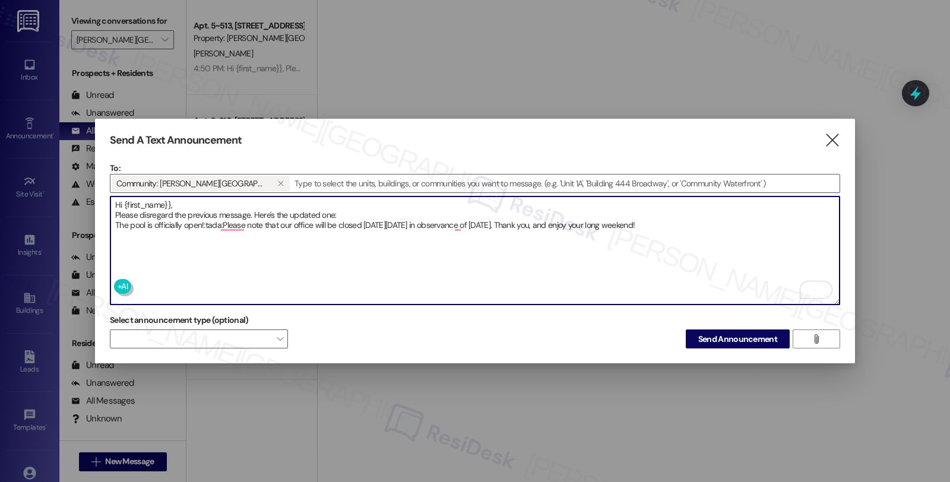
drag, startPoint x: 124, startPoint y: 200, endPoint x: 170, endPoint y: 202, distance: 46.9
click at [170, 202] on textarea "Hi {first_name}}, Please disregard the previous message. Here's the updated one…" at bounding box center [474, 251] width 729 height 108
paste textarea "{first_name}}!"
click at [341, 239] on textarea "Hi {{first_name}}, Please disregard the previous message. Here's the updated on…" at bounding box center [474, 251] width 729 height 108
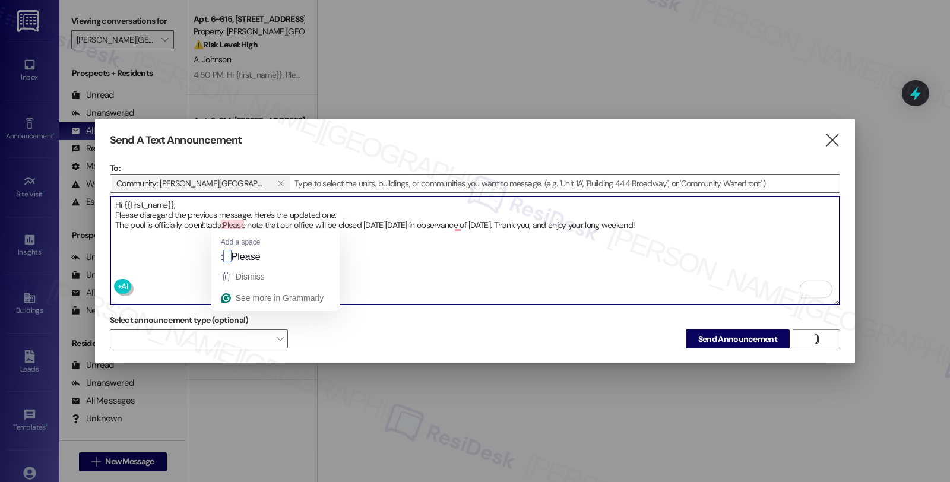
click at [224, 224] on textarea "Hi {{first_name}}, Please disregard the previous message. Here's the updated on…" at bounding box center [474, 251] width 729 height 108
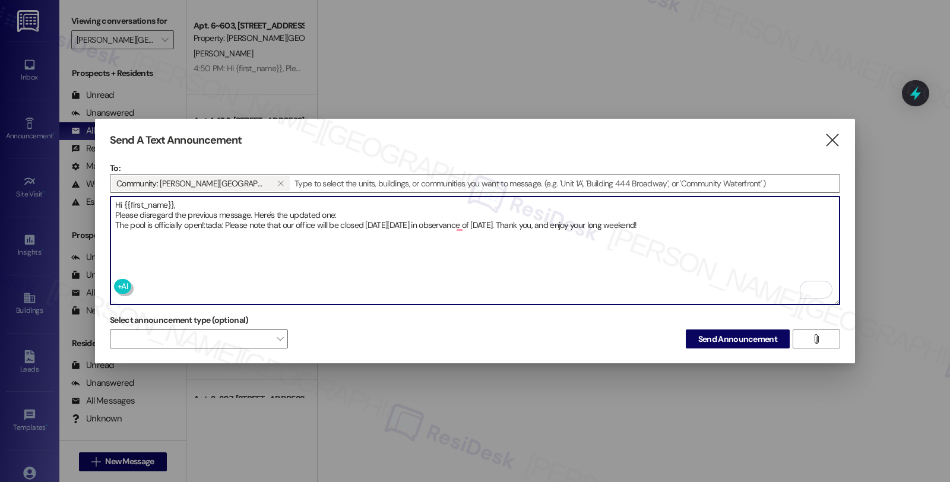
click at [204, 223] on textarea "Hi {{first_name}}, Please disregard the previous message. Here's the updated on…" at bounding box center [474, 251] width 729 height 108
click at [666, 262] on textarea "Hi {{first_name}}, Please disregard the previous message. Here's the updated on…" at bounding box center [474, 251] width 729 height 108
type textarea "Hi {{first_name}}, Please disregard the previous message. Here's the updated on…"
click at [738, 334] on span "Send Announcement" at bounding box center [737, 339] width 79 height 12
